Goal: Transaction & Acquisition: Purchase product/service

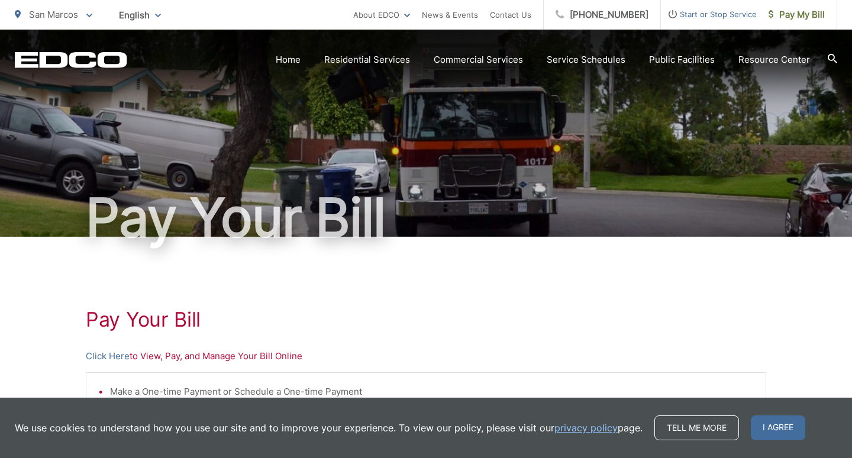
scroll to position [173, 0]
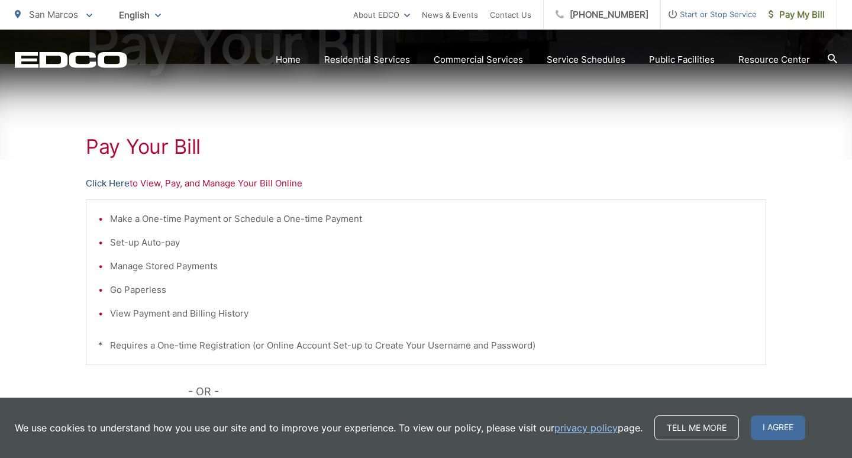
click at [115, 185] on link "Click Here" at bounding box center [108, 183] width 44 height 14
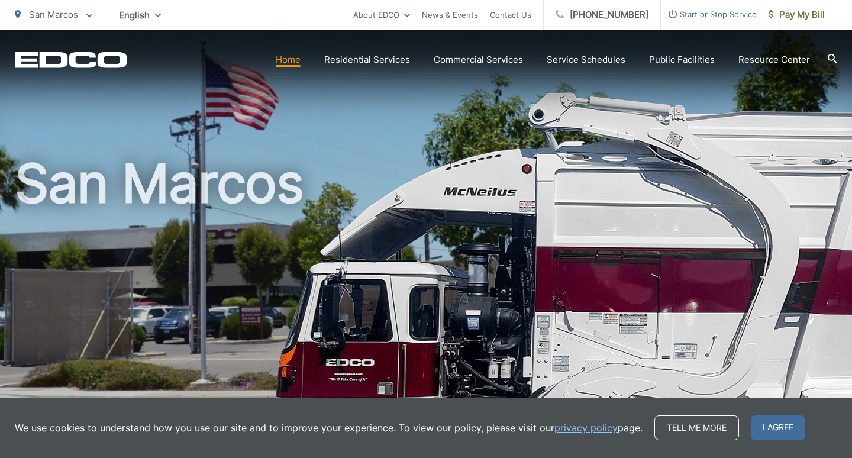
click at [299, 66] on link "Home" at bounding box center [288, 60] width 25 height 14
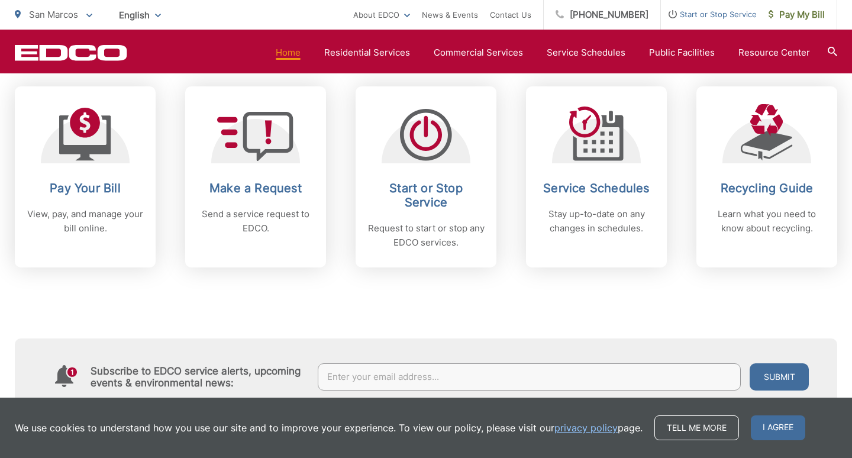
scroll to position [427, 0]
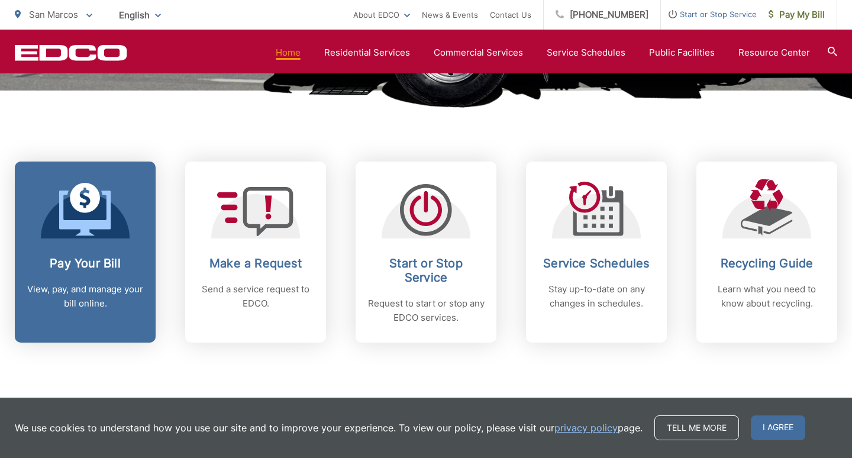
click at [95, 230] on icon at bounding box center [85, 209] width 52 height 53
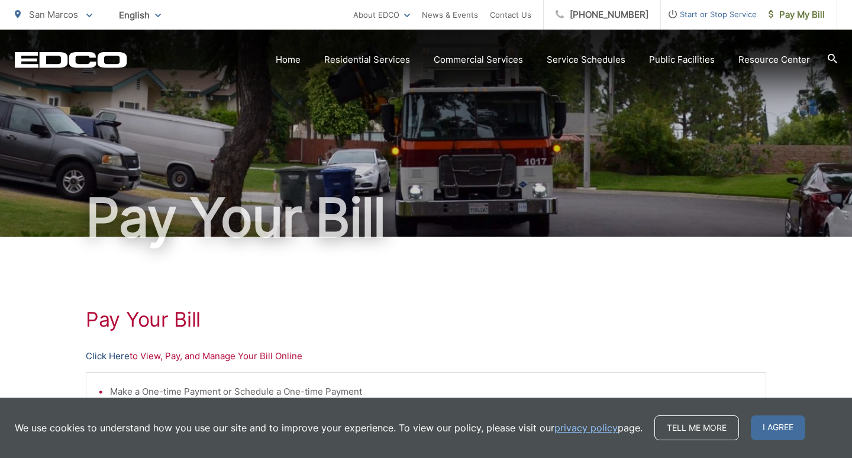
click at [107, 357] on link "Click Here" at bounding box center [108, 356] width 44 height 14
click at [108, 361] on link "Click Here" at bounding box center [108, 356] width 44 height 14
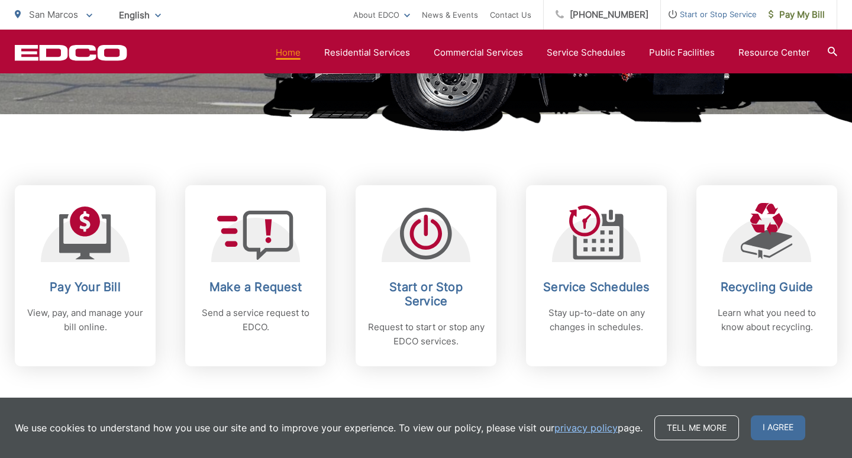
scroll to position [410, 0]
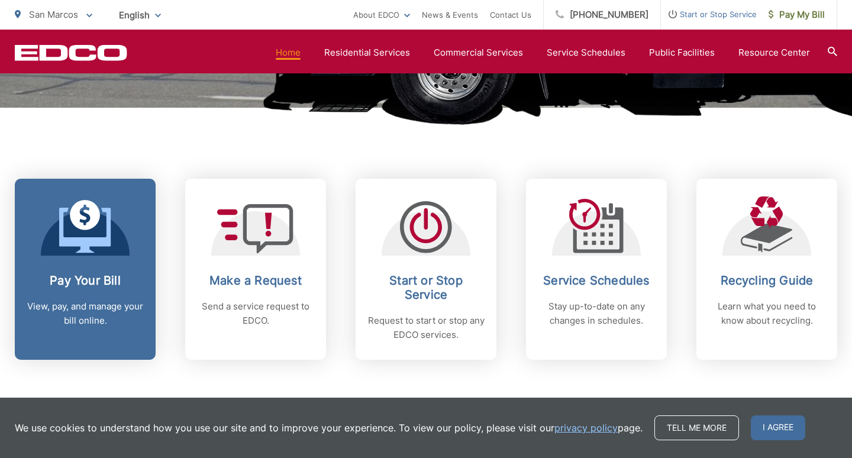
click at [110, 198] on div at bounding box center [85, 225] width 89 height 59
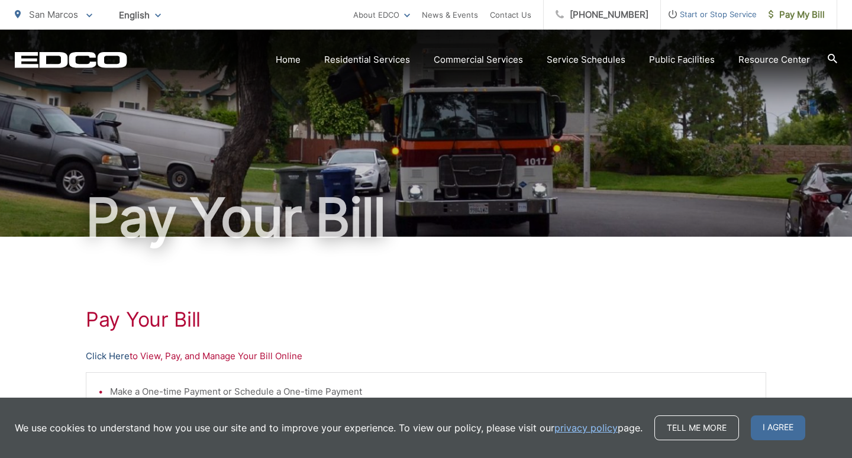
click at [116, 360] on link "Click Here" at bounding box center [108, 356] width 44 height 14
